Goal: Find contact information: Find contact information

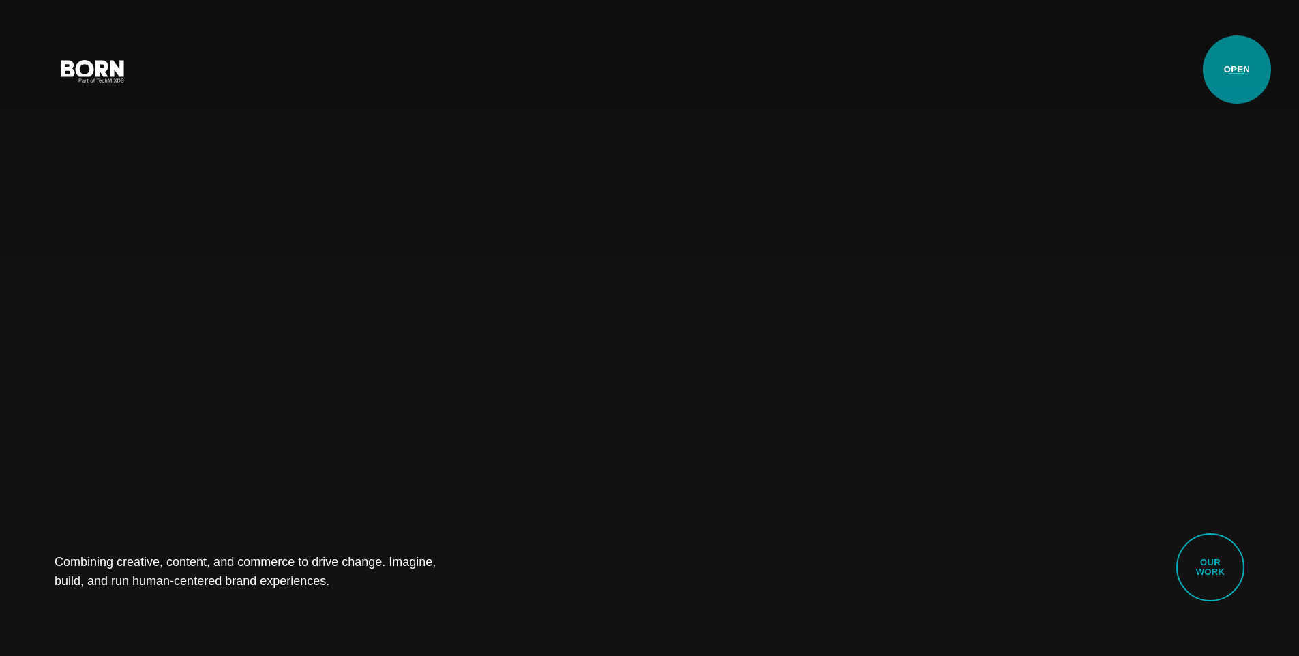
click at [992, 70] on button "Primary Menu" at bounding box center [1236, 70] width 33 height 29
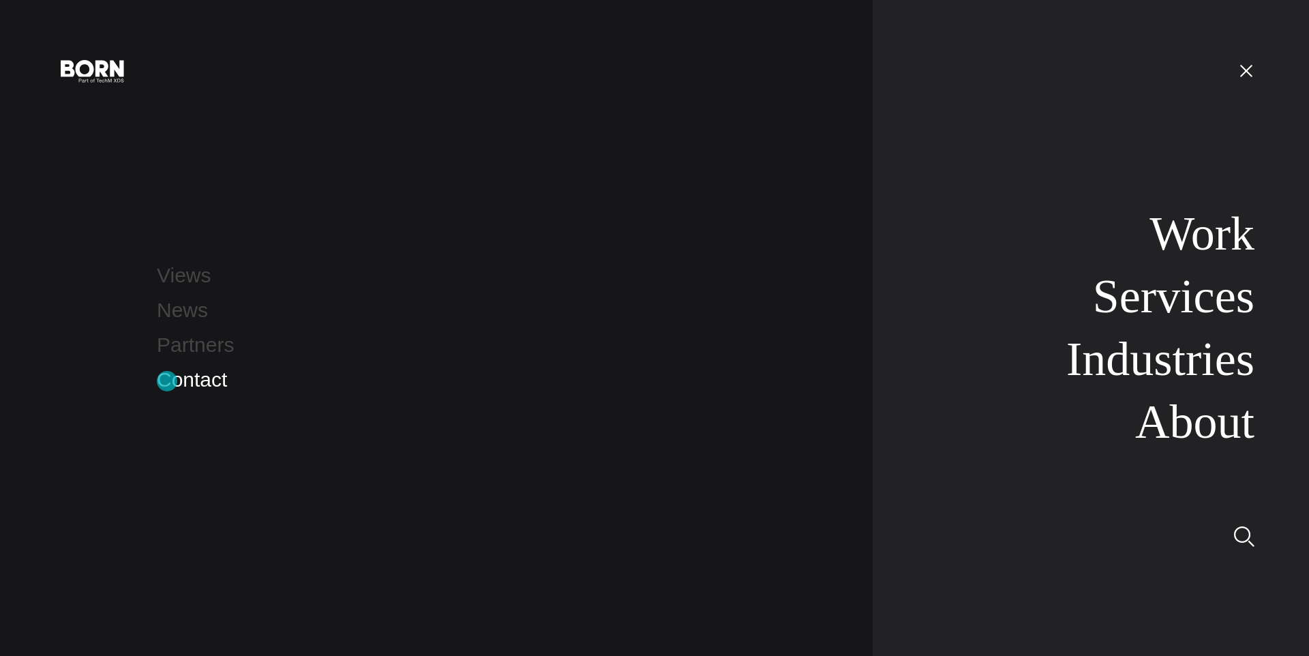
click at [167, 381] on link "Contact" at bounding box center [192, 379] width 70 height 23
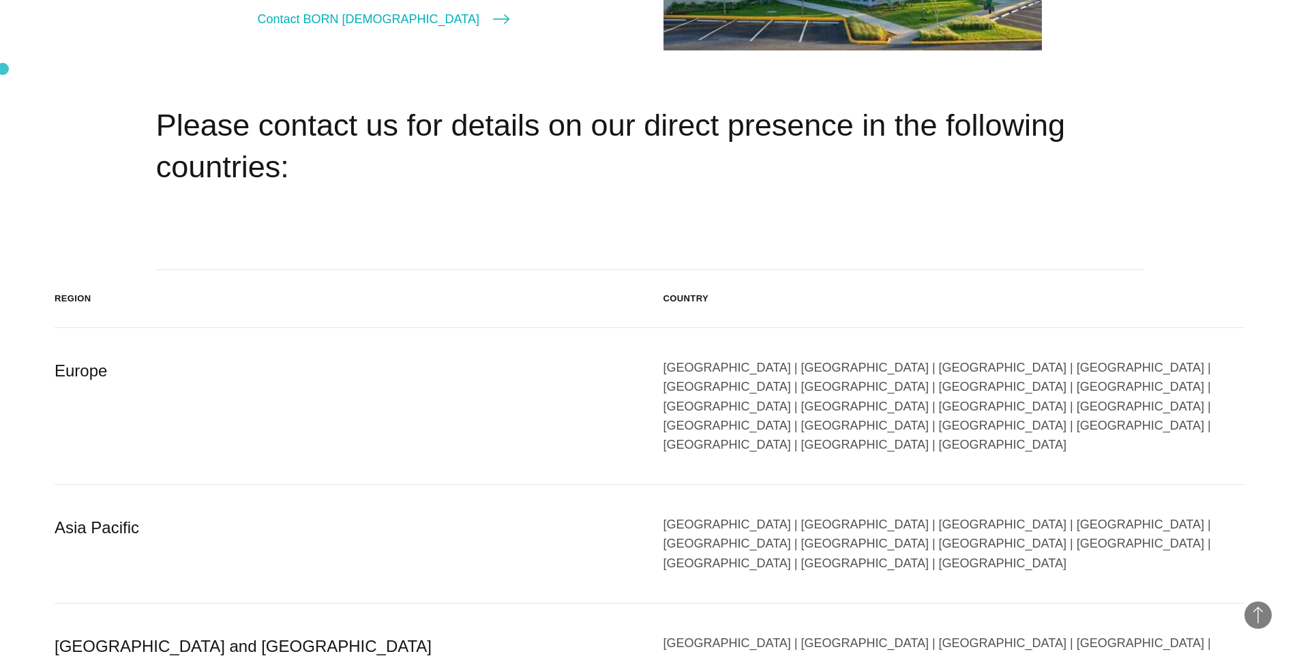
scroll to position [2229, 0]
click at [691, 514] on div "China | Hong Kong | Indonesia | Japan | Malaysia | Philippines | Singapore | So…" at bounding box center [955, 543] width 582 height 58
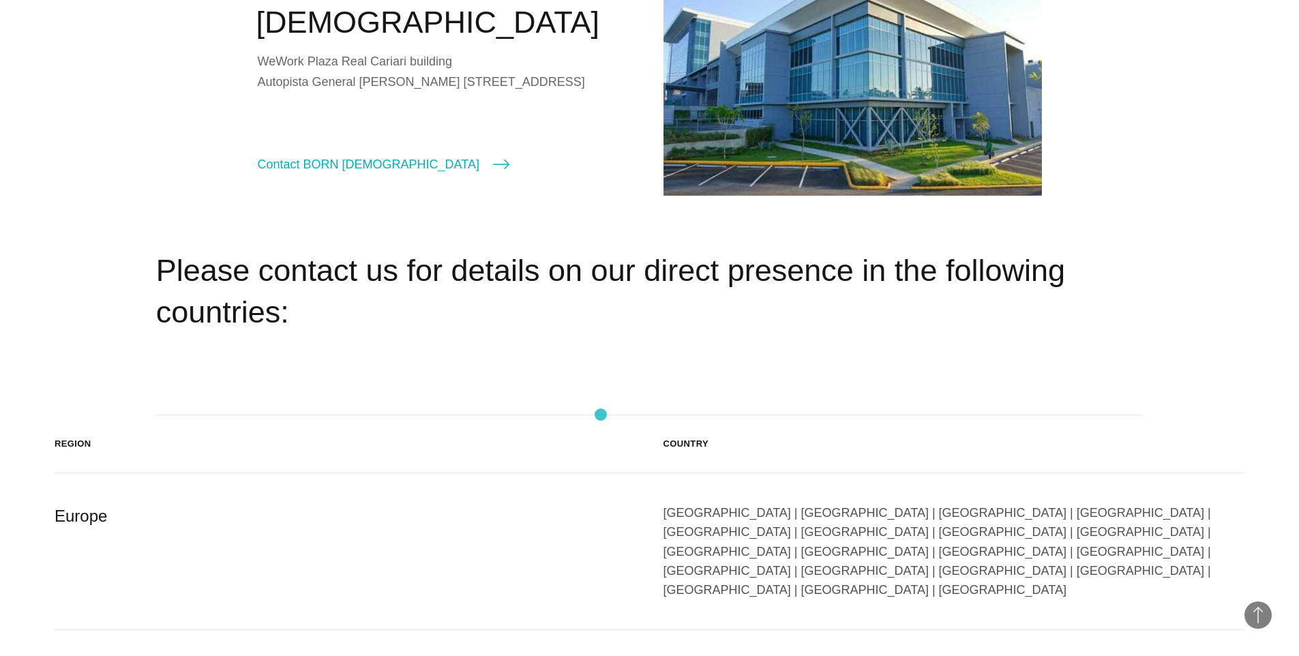
scroll to position [2093, 0]
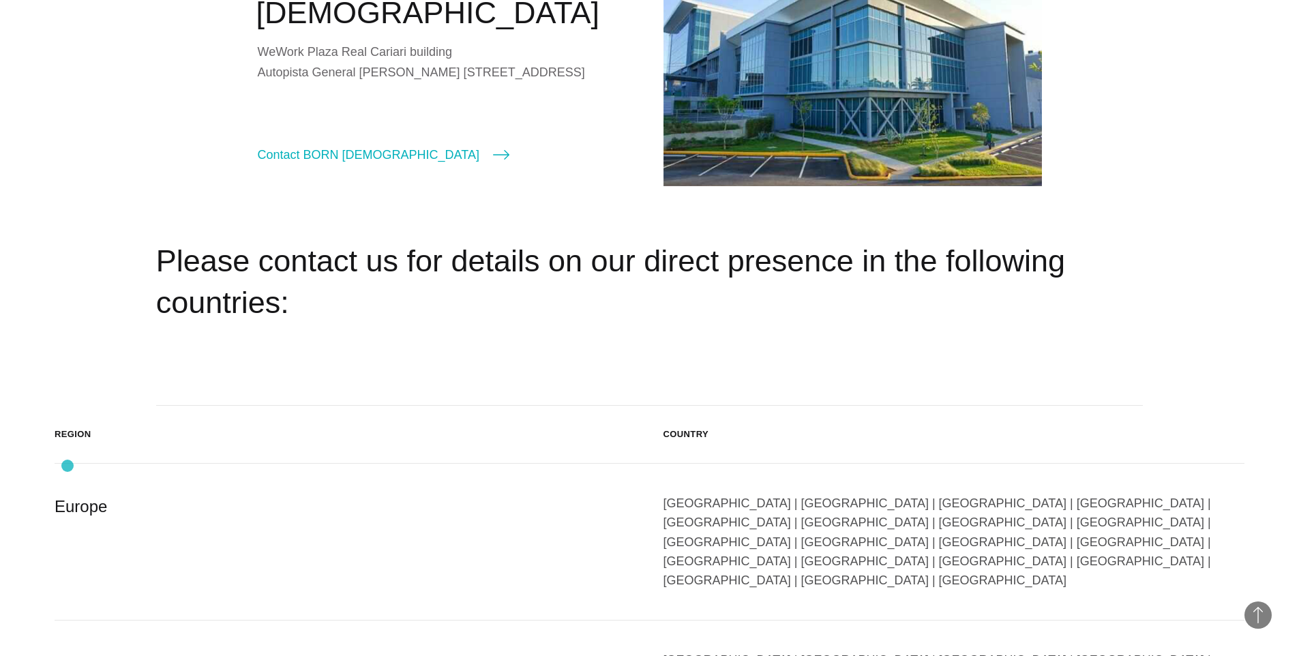
click at [68, 494] on div "Europe" at bounding box center [346, 542] width 582 height 96
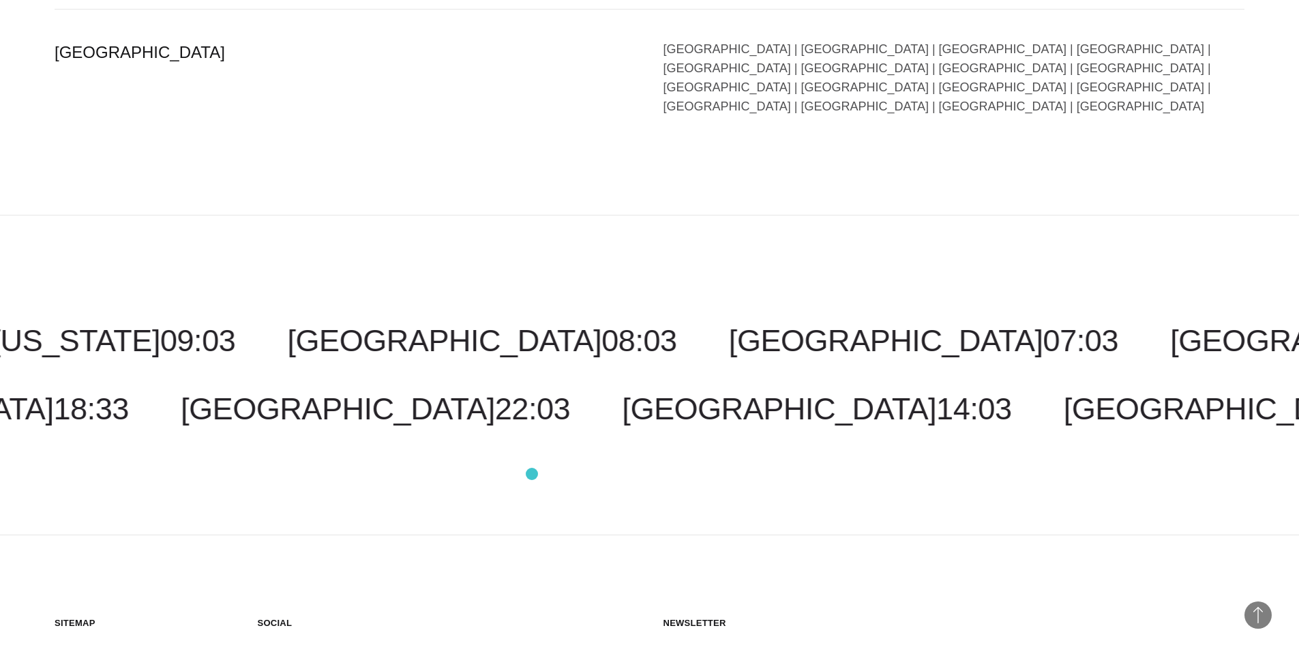
scroll to position [3351, 0]
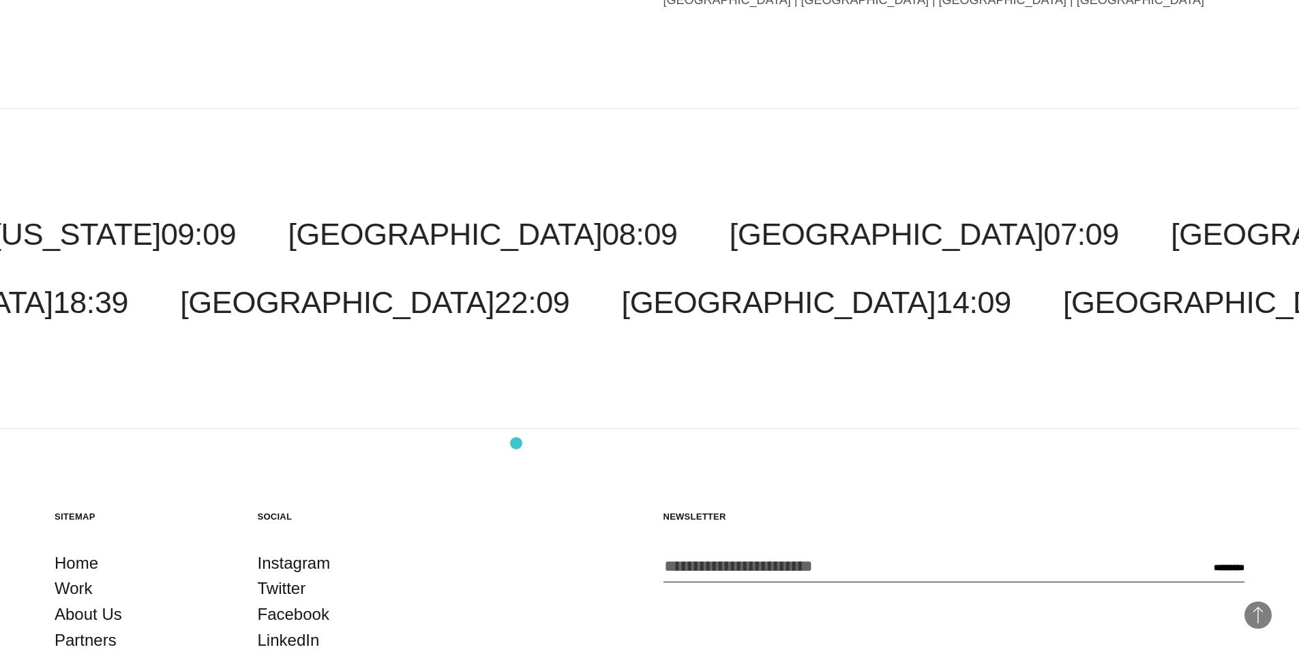
click at [516, 511] on section "Sitemap Home Work About Us Partners Services Industries Contact Social Instagra…" at bounding box center [650, 620] width 1190 height 219
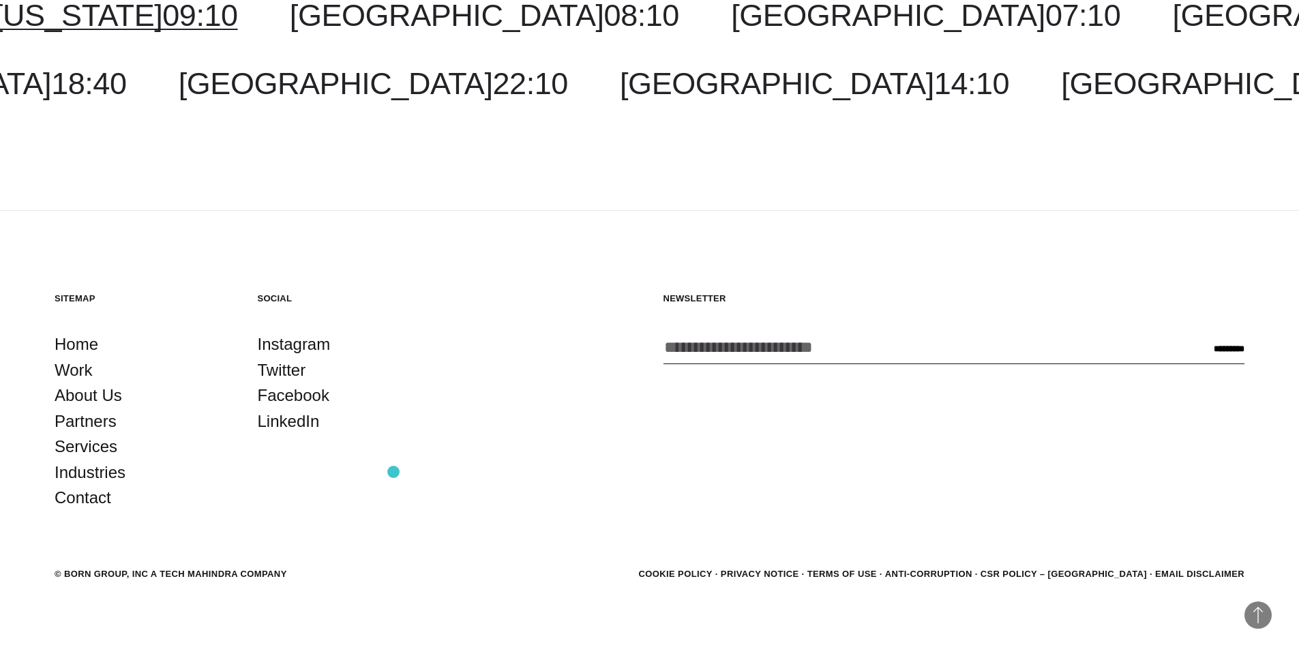
scroll to position [2552, 0]
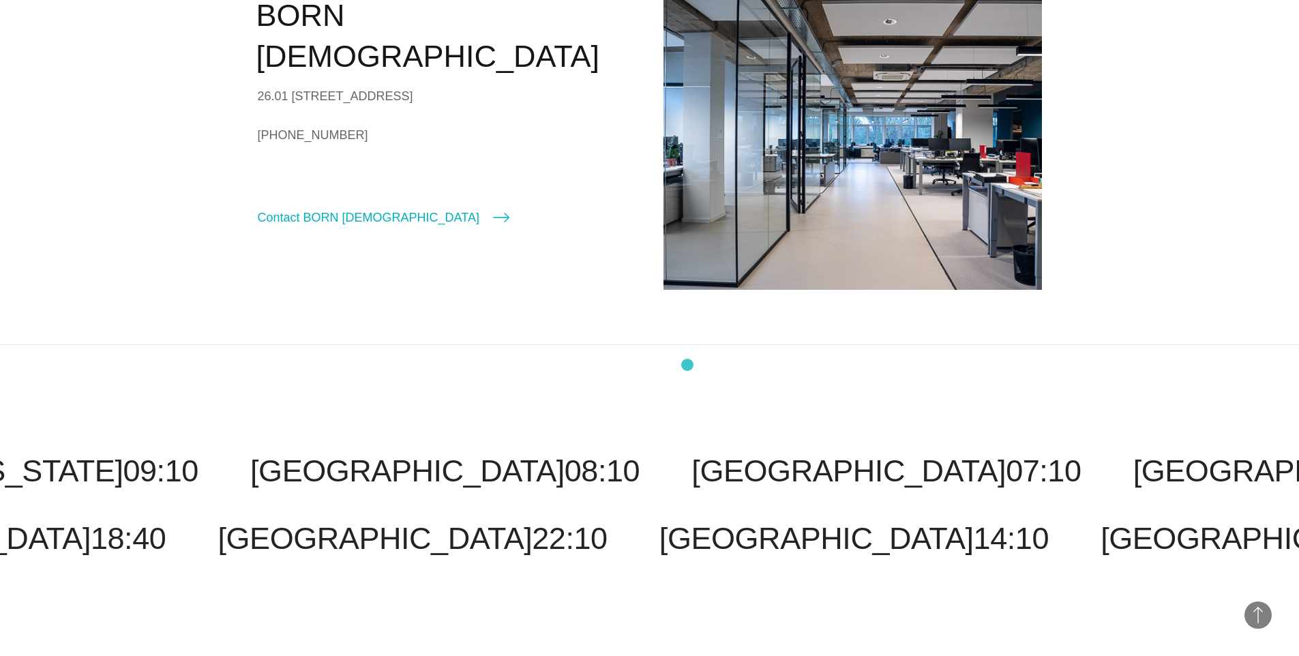
scroll to position [2627, 0]
